Goal: Entertainment & Leisure: Consume media (video, audio)

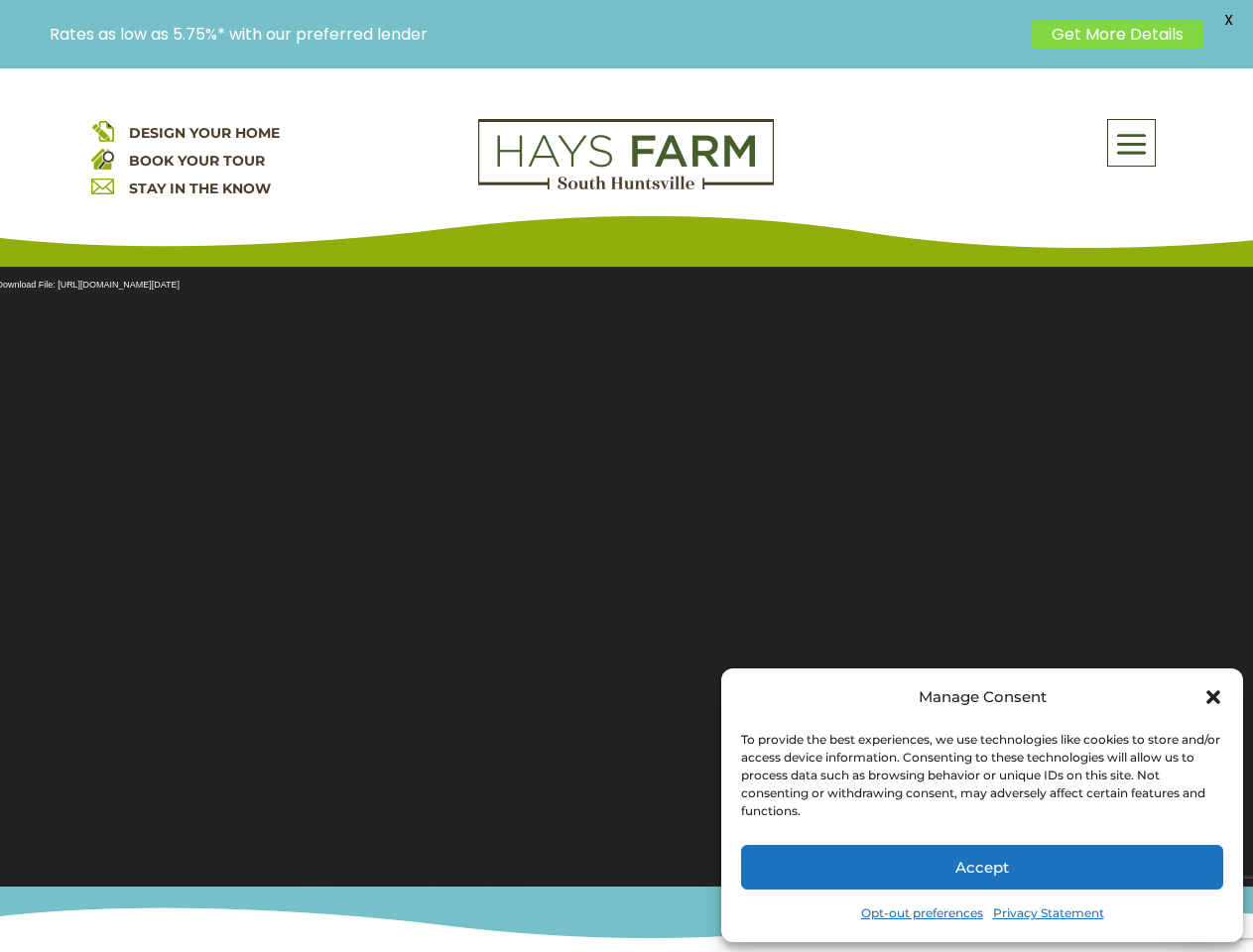
click at [626, 509] on section "Video Player Media error: Format(s) not supported or source(s) not found Downlo…" at bounding box center [626, 564] width 1253 height 645
click at [1133, 143] on span at bounding box center [1132, 144] width 47 height 46
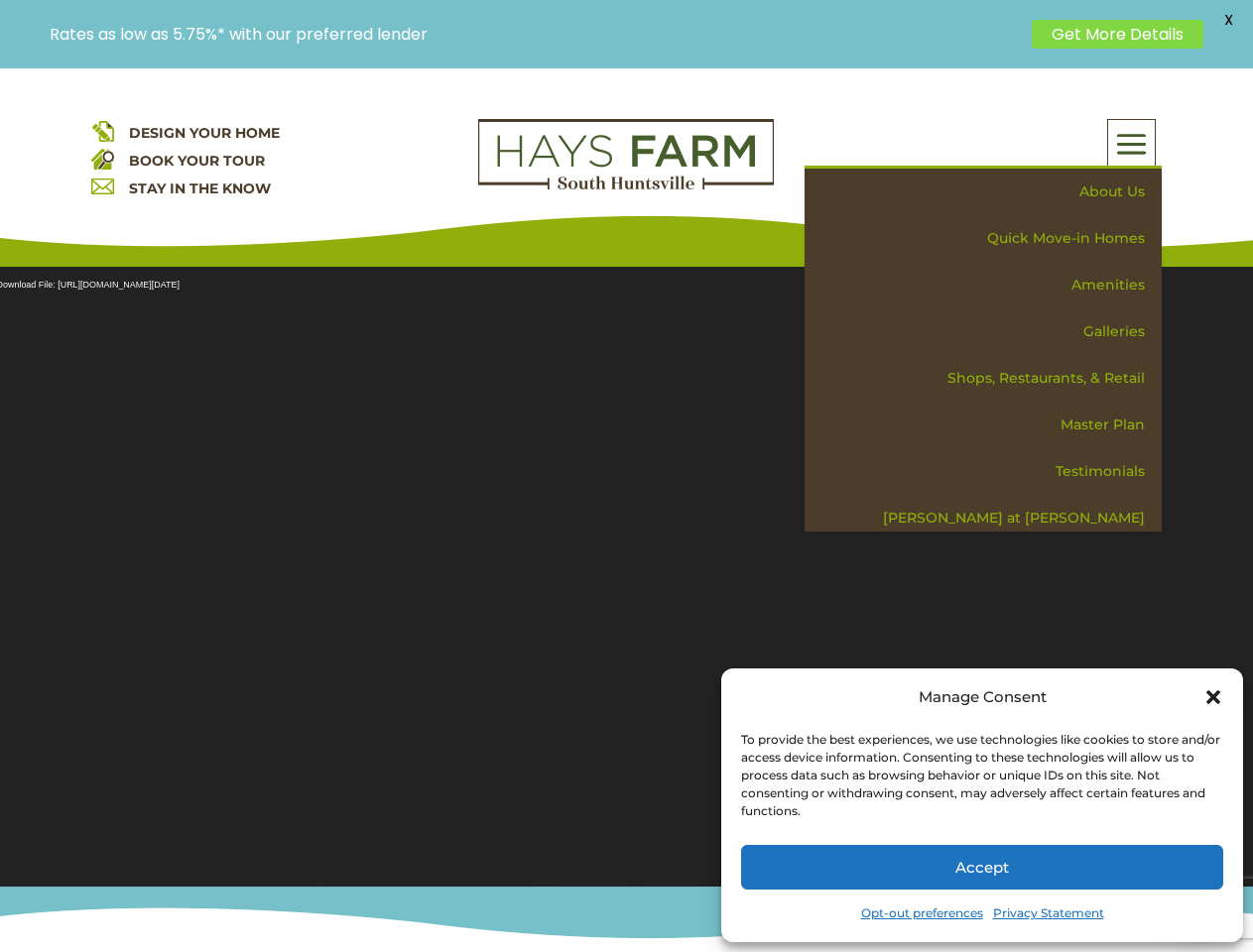
click at [626, 564] on section "Video Player Media error: Format(s) not supported or source(s) not found Downlo…" at bounding box center [626, 564] width 1253 height 645
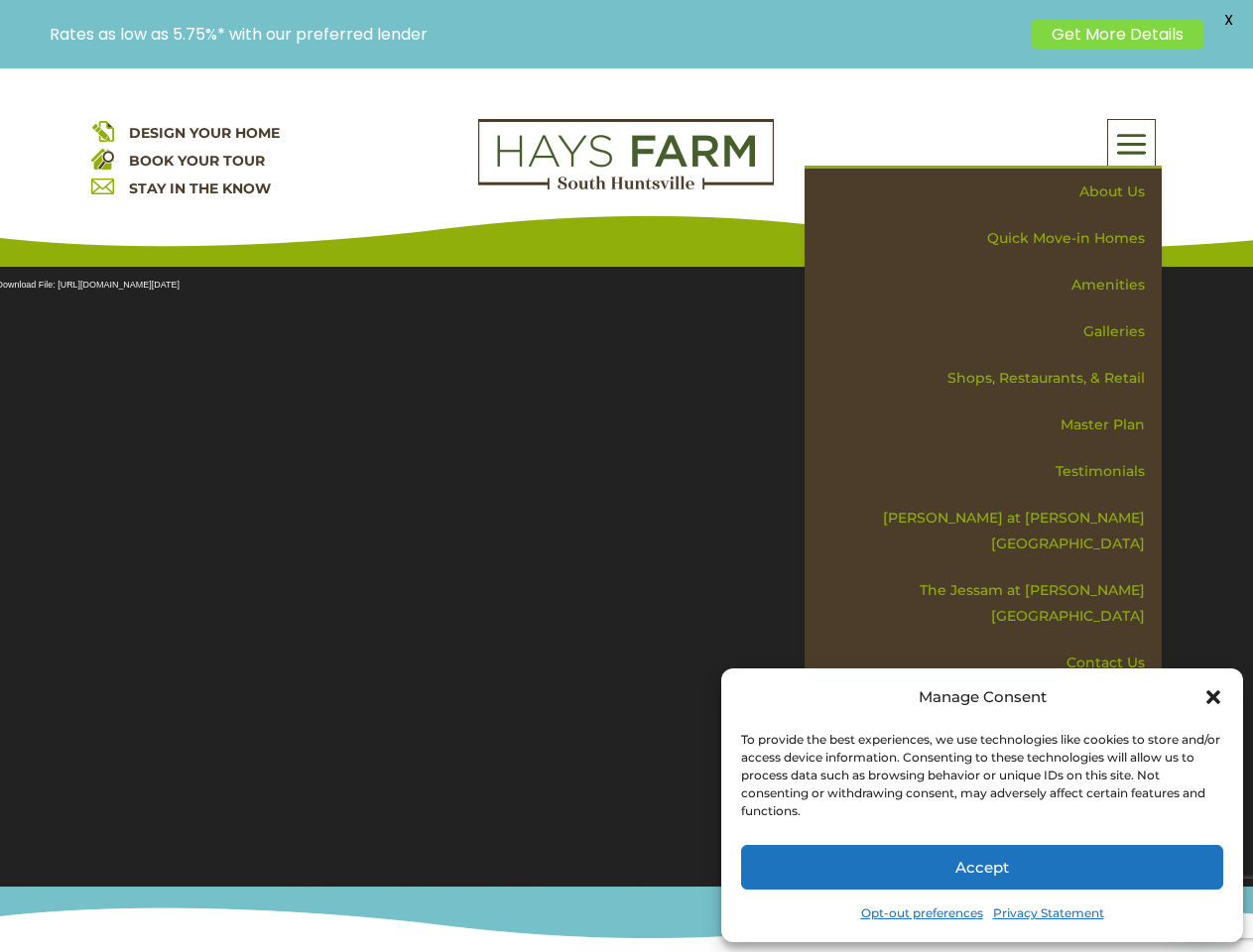
click at [626, 564] on section "Video Player Media error: Format(s) not supported or source(s) not found Downlo…" at bounding box center [626, 564] width 1253 height 645
click at [1228, 20] on span "X" at bounding box center [1228, 20] width 30 height 30
